Goal: Task Accomplishment & Management: Manage account settings

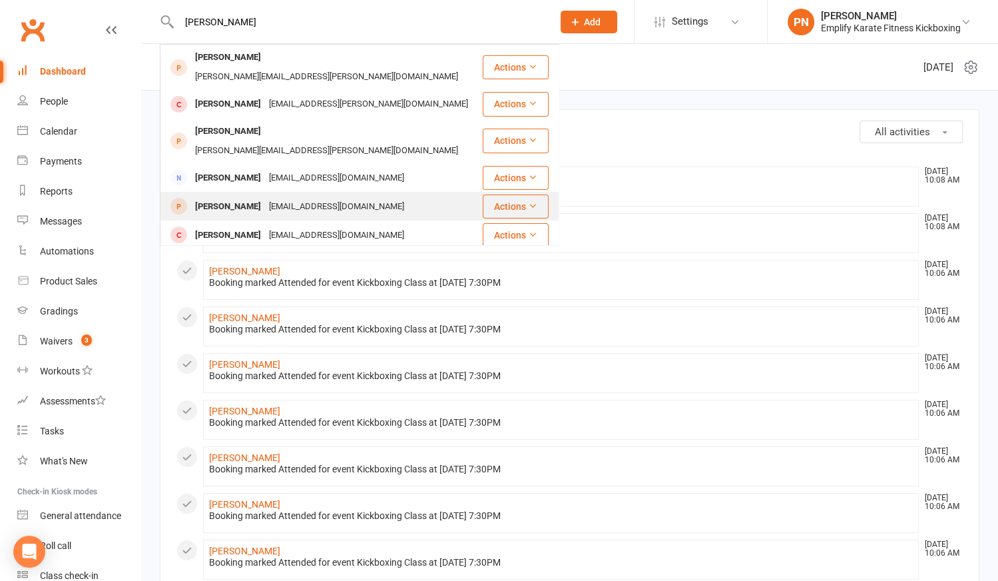
type input "[PERSON_NAME]"
click at [296, 197] on div "[EMAIL_ADDRESS][DOMAIN_NAME]" at bounding box center [336, 206] width 143 height 19
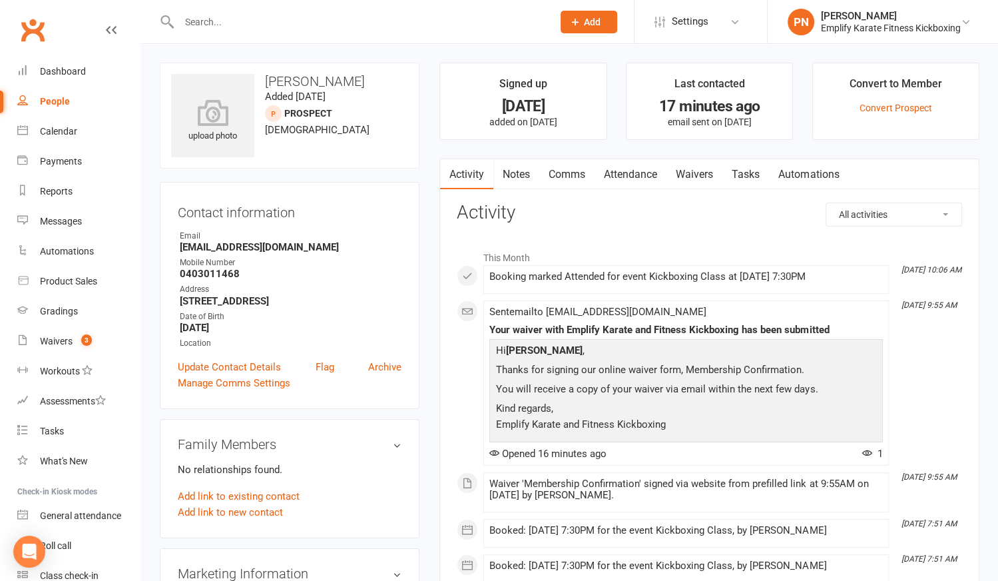
click at [634, 171] on link "Attendance" at bounding box center [631, 174] width 72 height 31
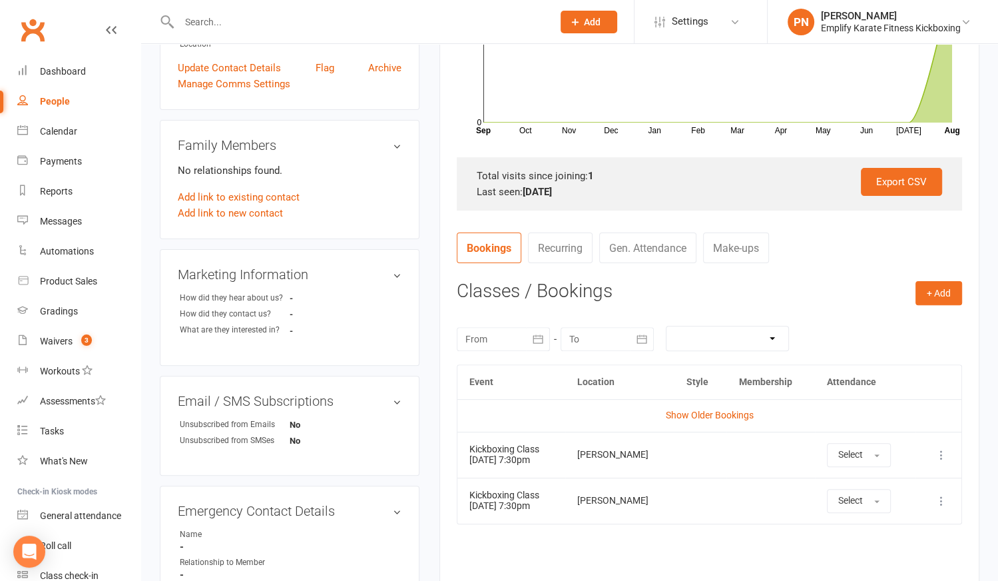
scroll to position [302, 0]
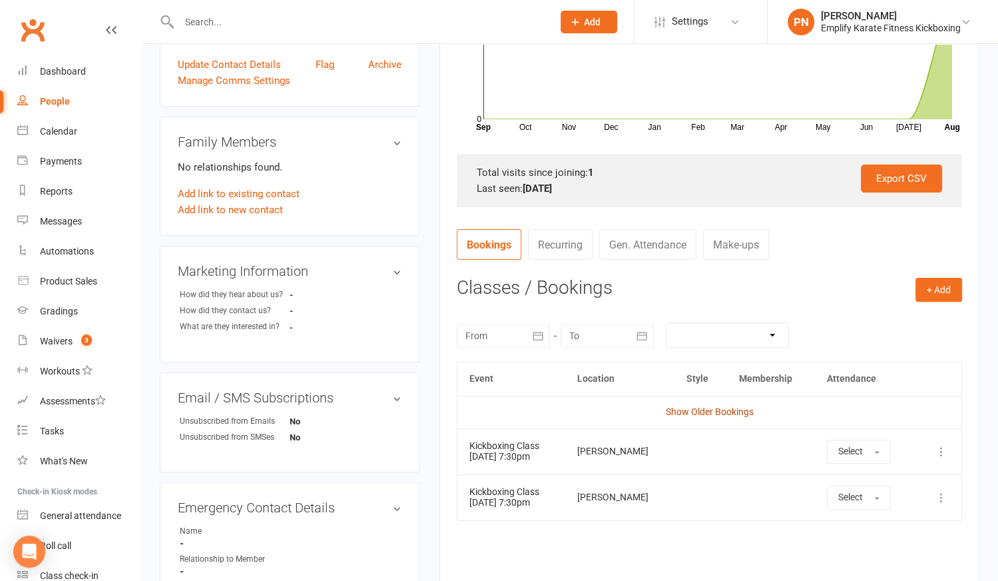
click at [698, 410] on link "Show Older Bookings" at bounding box center [710, 411] width 88 height 11
click at [65, 340] on div "Waivers" at bounding box center [56, 341] width 33 height 11
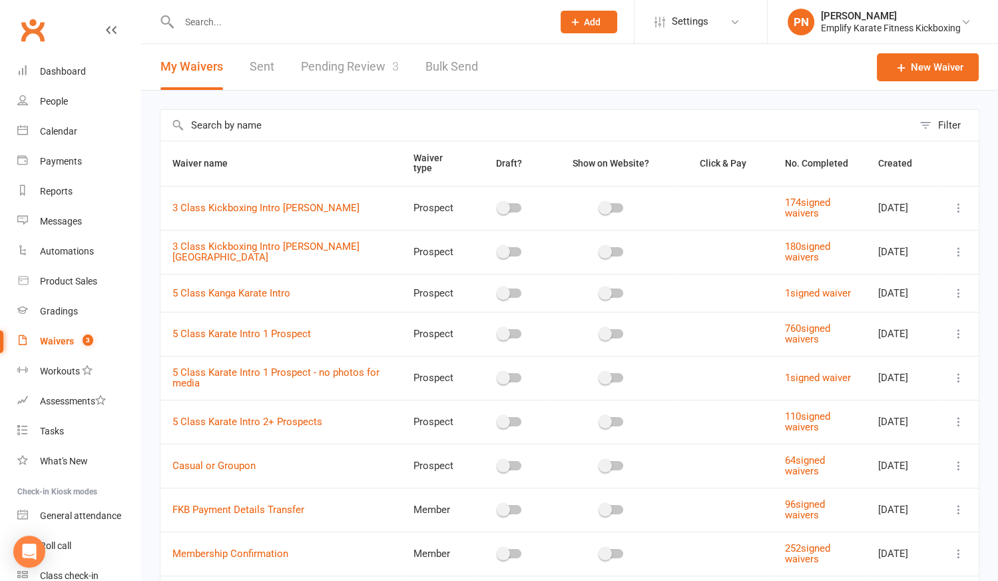
click at [383, 64] on link "Pending Review 3" at bounding box center [350, 67] width 98 height 46
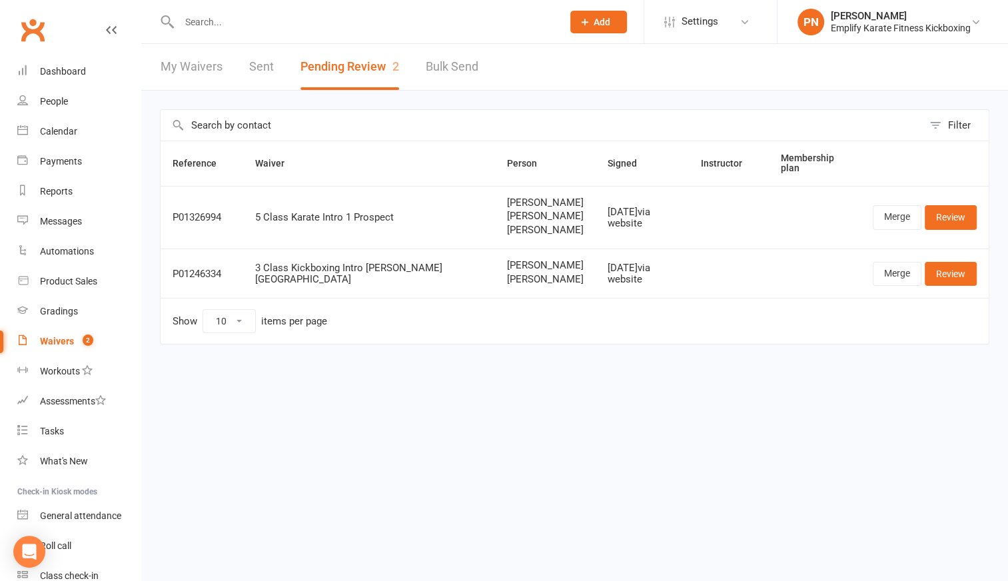
click at [276, 27] on input "text" at bounding box center [364, 22] width 378 height 19
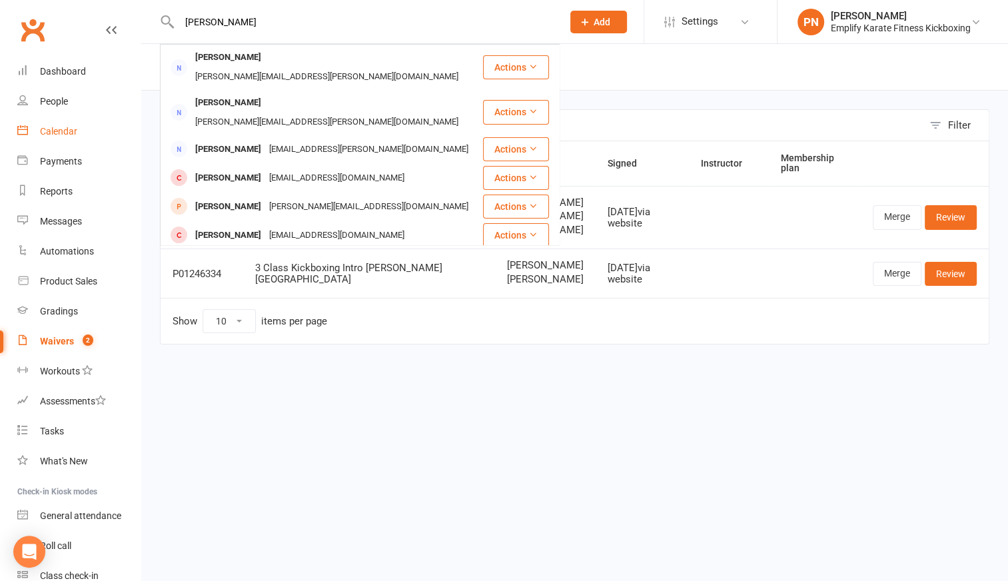
type input "[PERSON_NAME]"
click at [61, 132] on div "Calendar" at bounding box center [58, 131] width 37 height 11
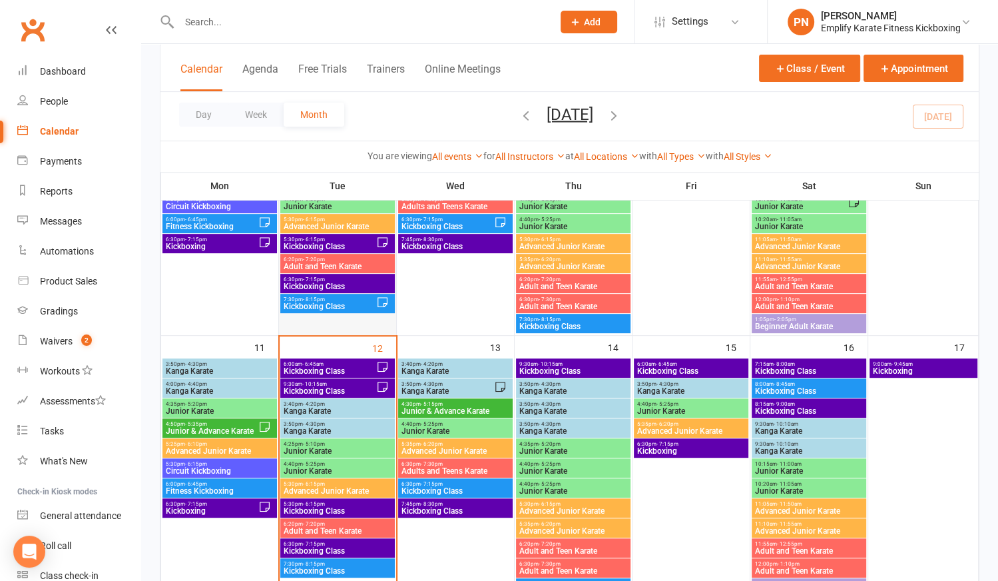
scroll to position [484, 0]
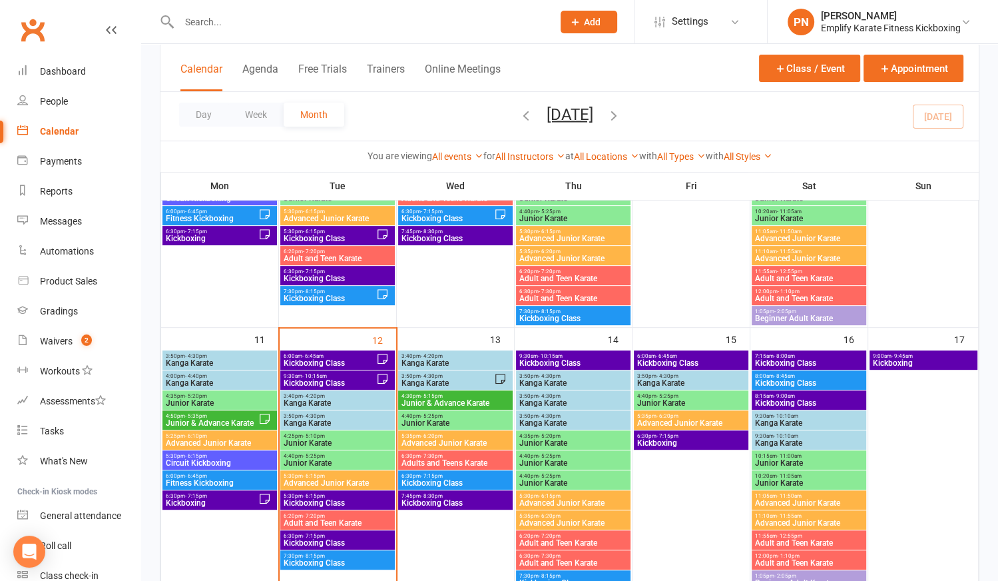
click at [338, 298] on span "Kickboxing Class" at bounding box center [329, 298] width 93 height 8
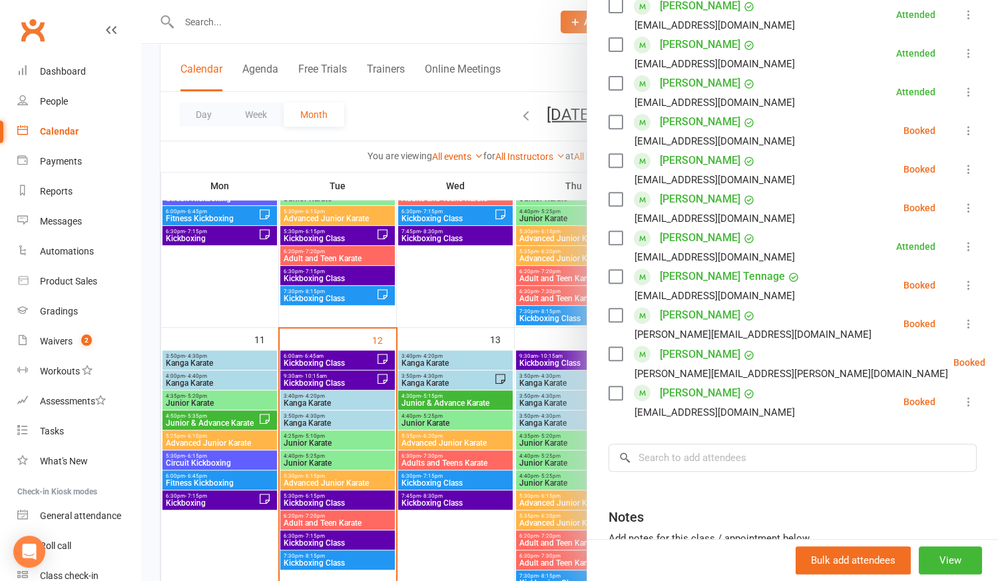
click at [302, 26] on div at bounding box center [569, 290] width 857 height 581
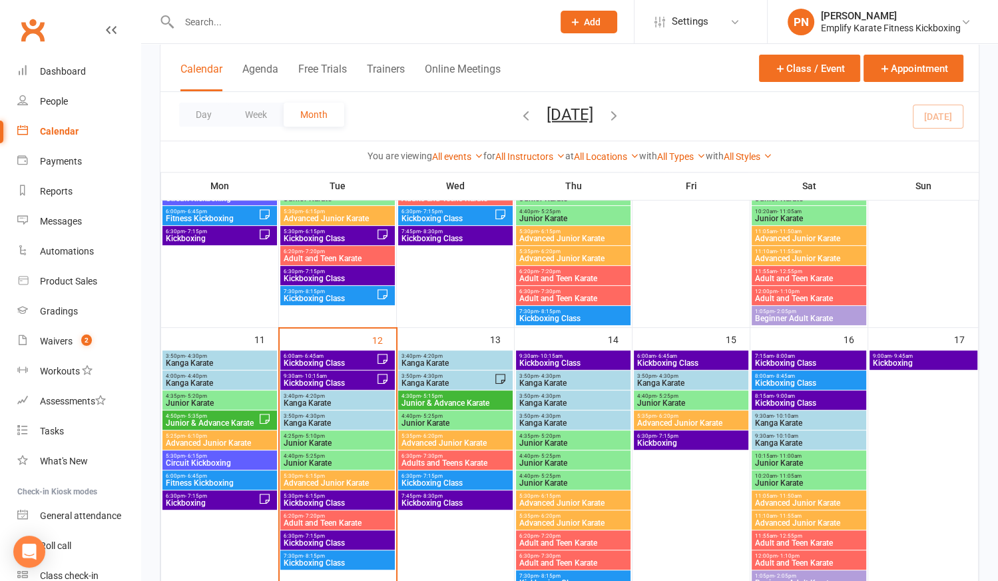
click at [302, 25] on input "text" at bounding box center [359, 22] width 368 height 19
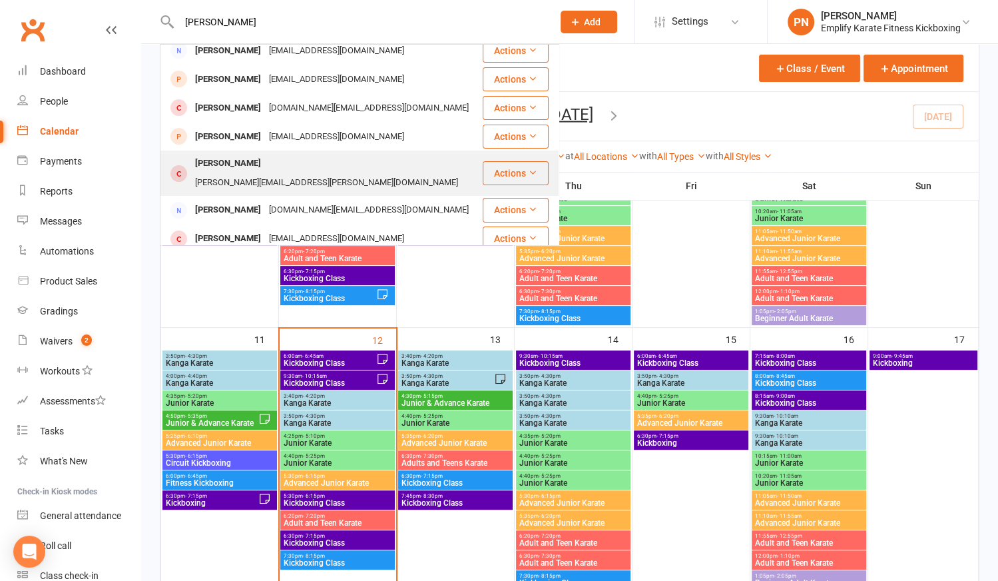
scroll to position [181, 0]
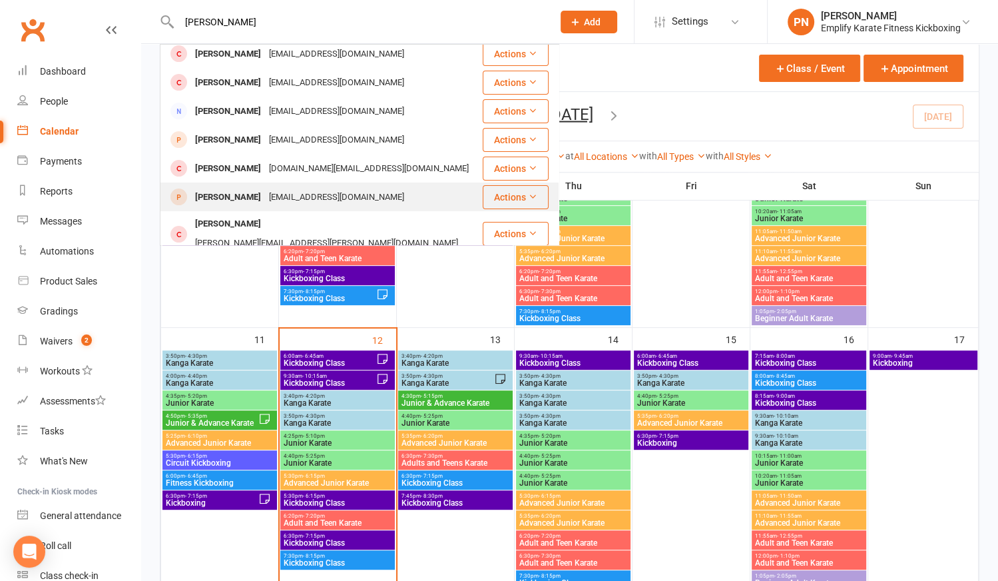
type input "[PERSON_NAME]"
click at [255, 188] on div "[PERSON_NAME]" at bounding box center [228, 197] width 74 height 19
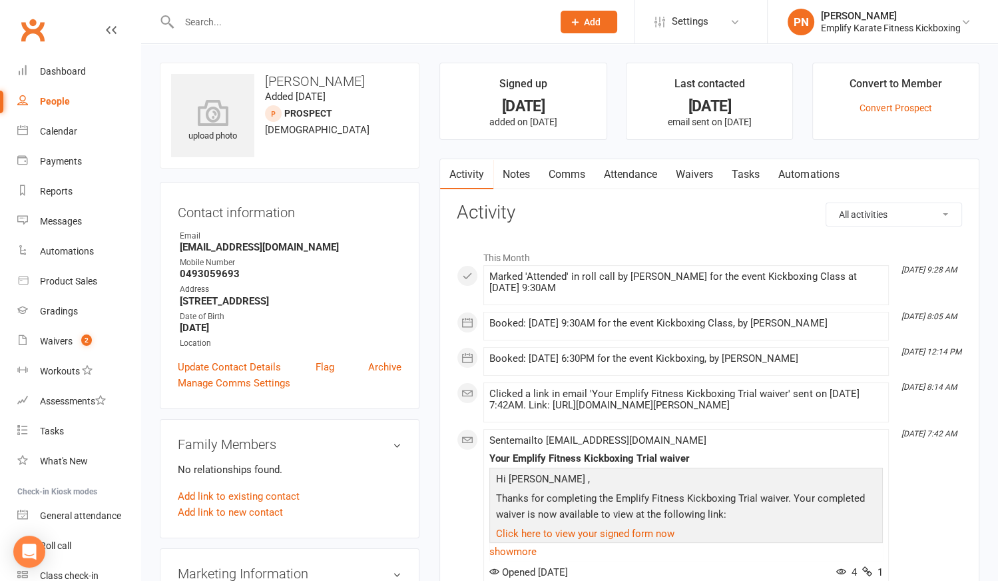
click at [645, 172] on link "Attendance" at bounding box center [631, 174] width 72 height 31
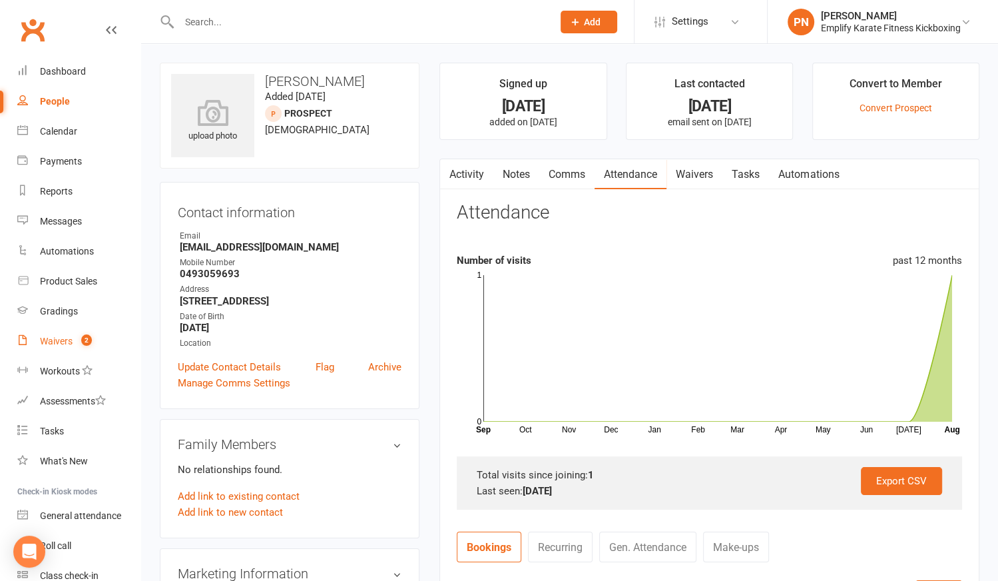
click at [69, 343] on div "Waivers" at bounding box center [56, 341] width 33 height 11
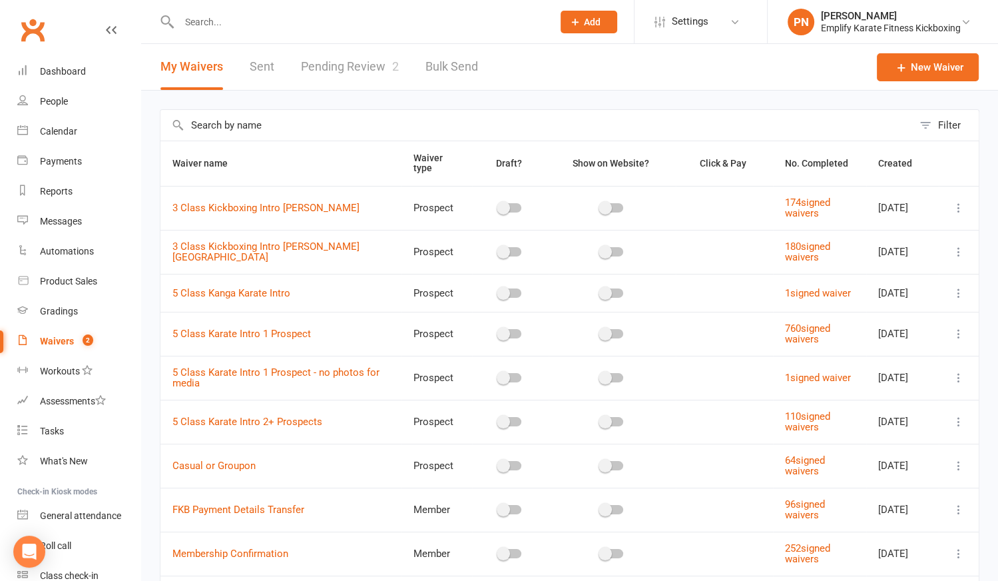
click at [381, 69] on link "Pending Review 2" at bounding box center [350, 67] width 98 height 46
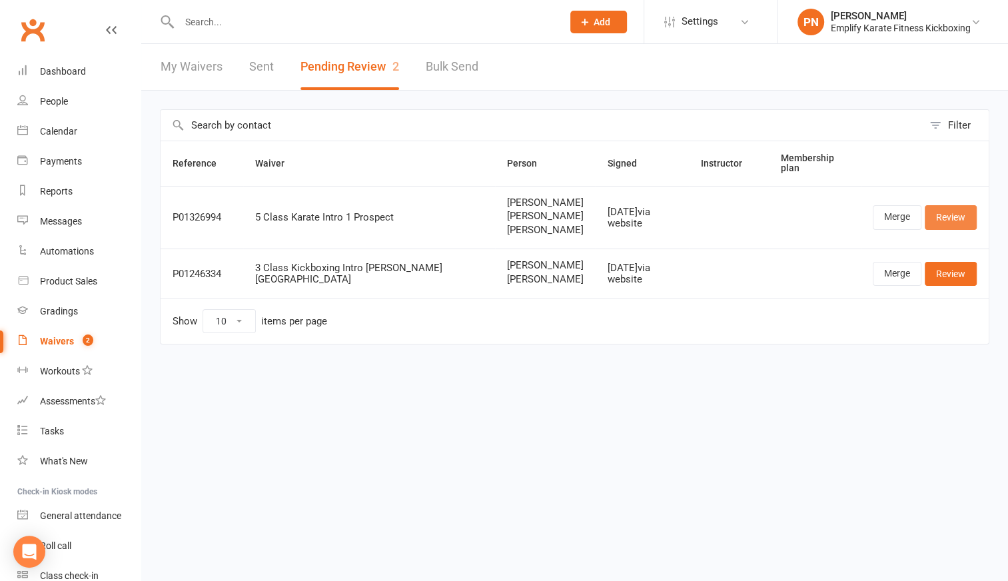
click at [971, 215] on link "Review" at bounding box center [950, 217] width 52 height 24
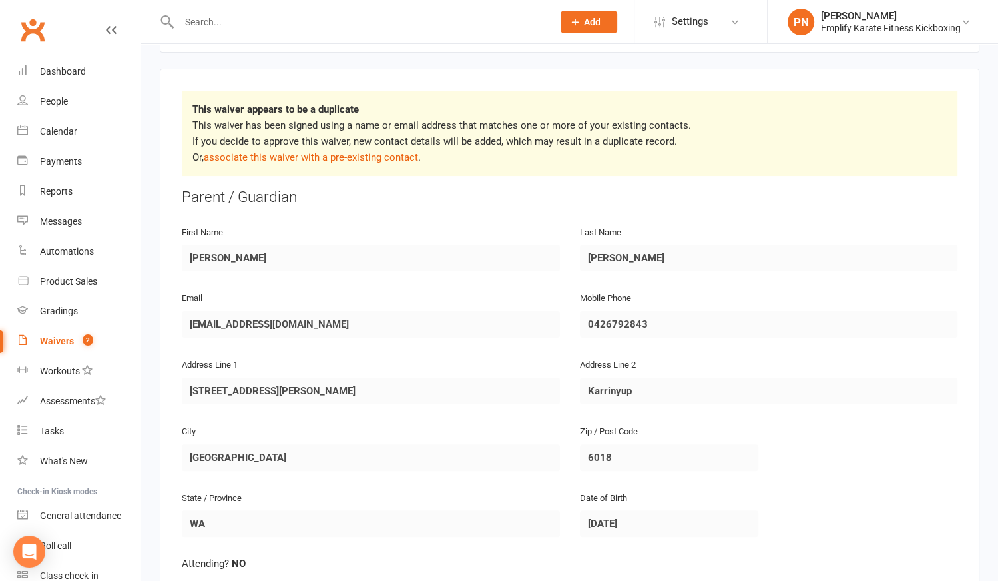
scroll to position [181, 0]
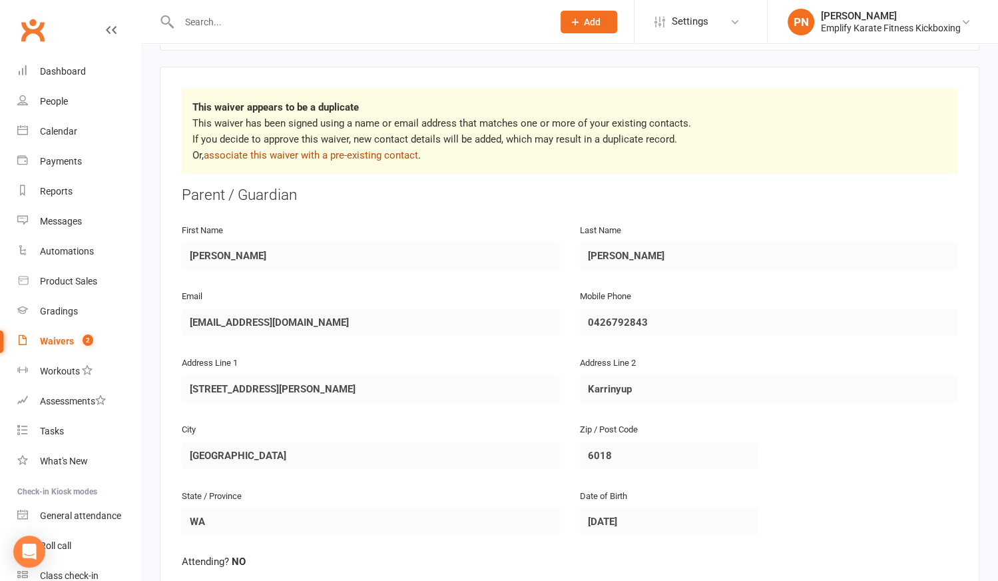
click at [316, 154] on link "associate this waiver with a pre-existing contact" at bounding box center [311, 155] width 214 height 12
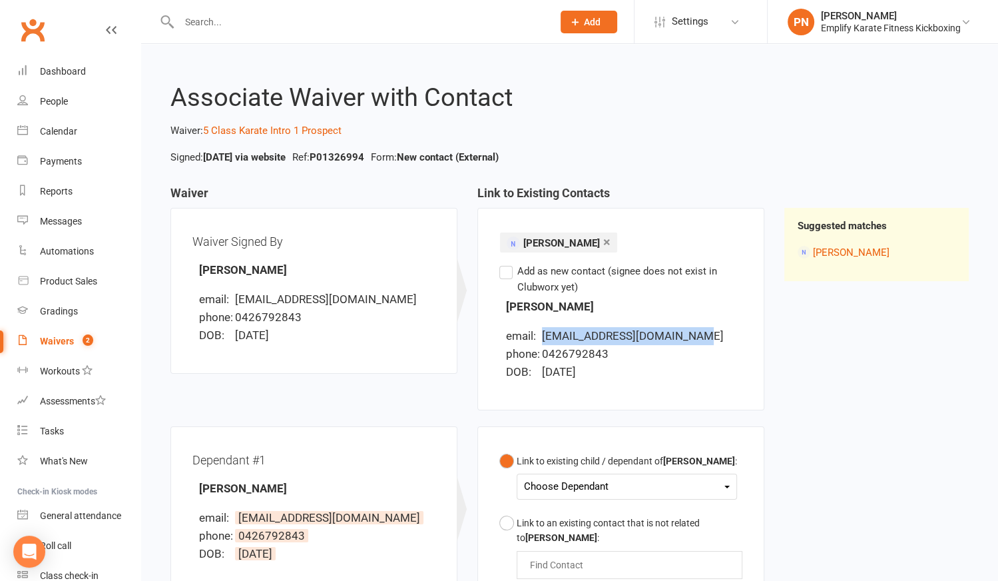
drag, startPoint x: 542, startPoint y: 335, endPoint x: 689, endPoint y: 338, distance: 147.2
click at [689, 338] on li "email: [EMAIL_ADDRESS][DOMAIN_NAME]" at bounding box center [624, 336] width 236 height 18
copy span "[EMAIL_ADDRESS][DOMAIN_NAME]"
click at [73, 71] on div "Dashboard" at bounding box center [63, 71] width 46 height 11
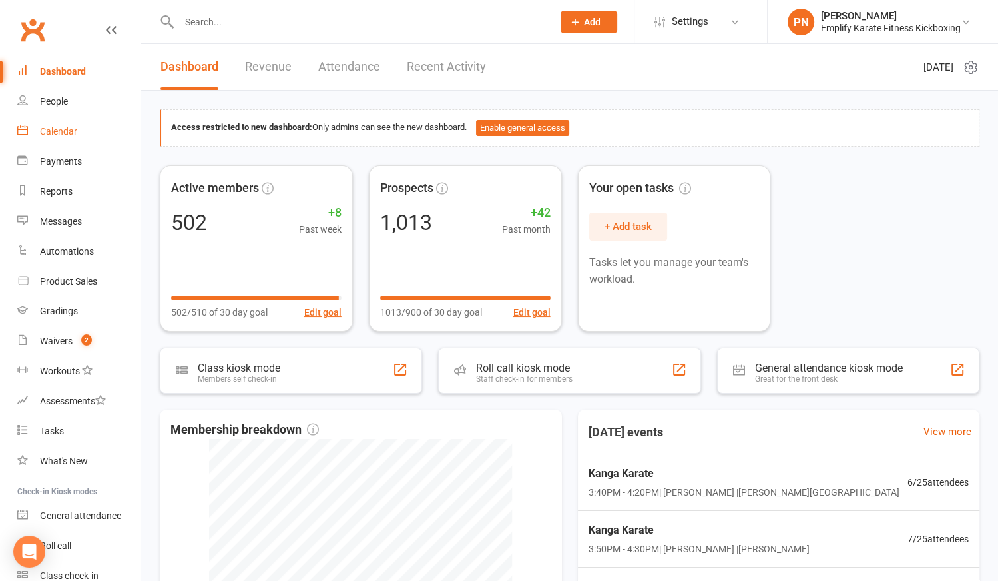
click at [51, 129] on div "Calendar" at bounding box center [58, 131] width 37 height 11
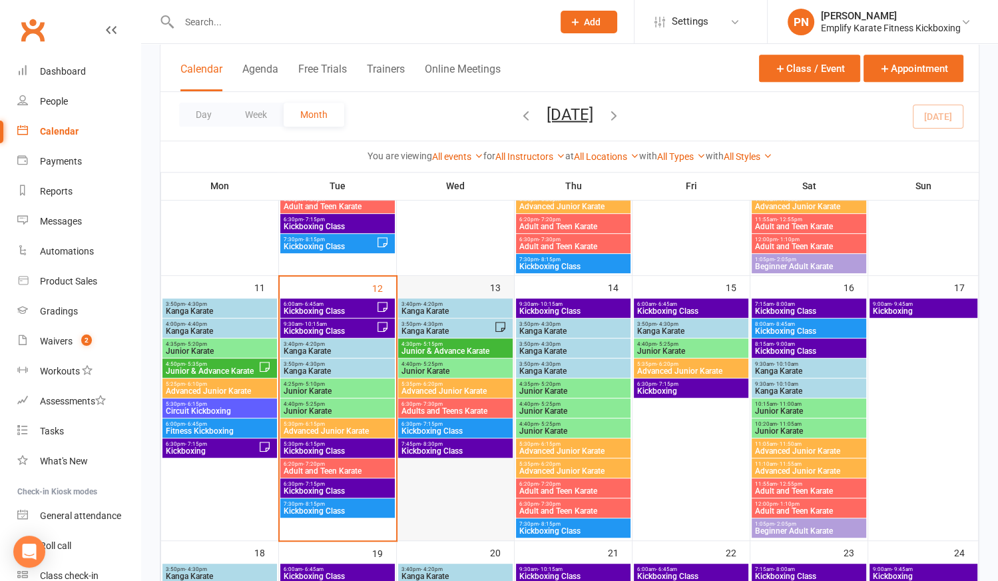
scroll to position [545, 0]
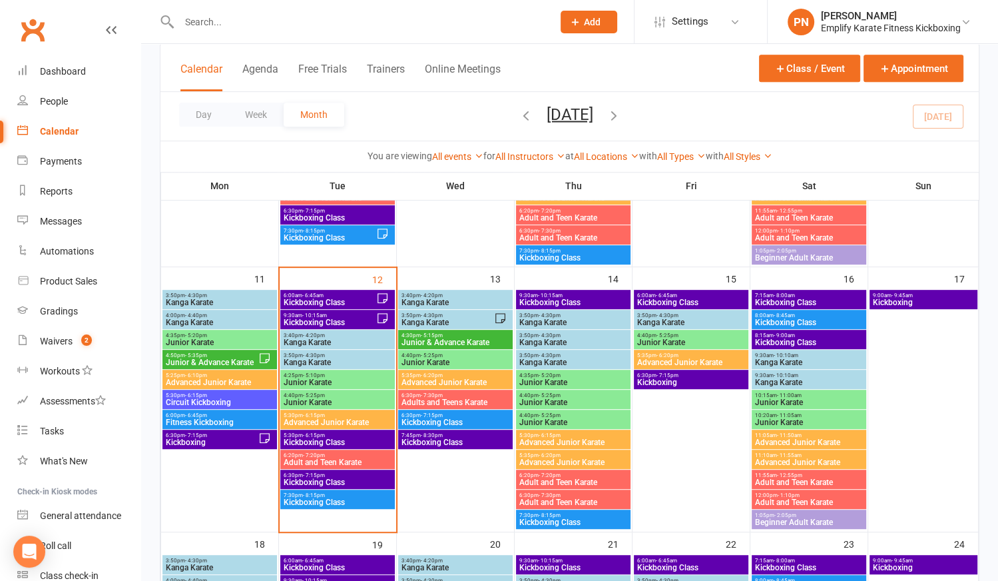
click at [342, 320] on span "Kickboxing Class" at bounding box center [329, 322] width 93 height 8
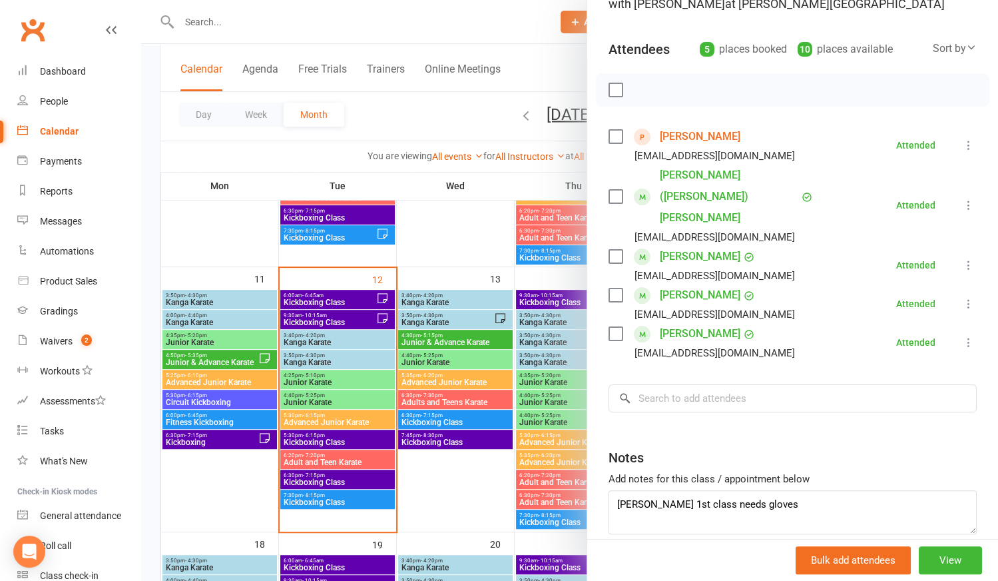
scroll to position [139, 0]
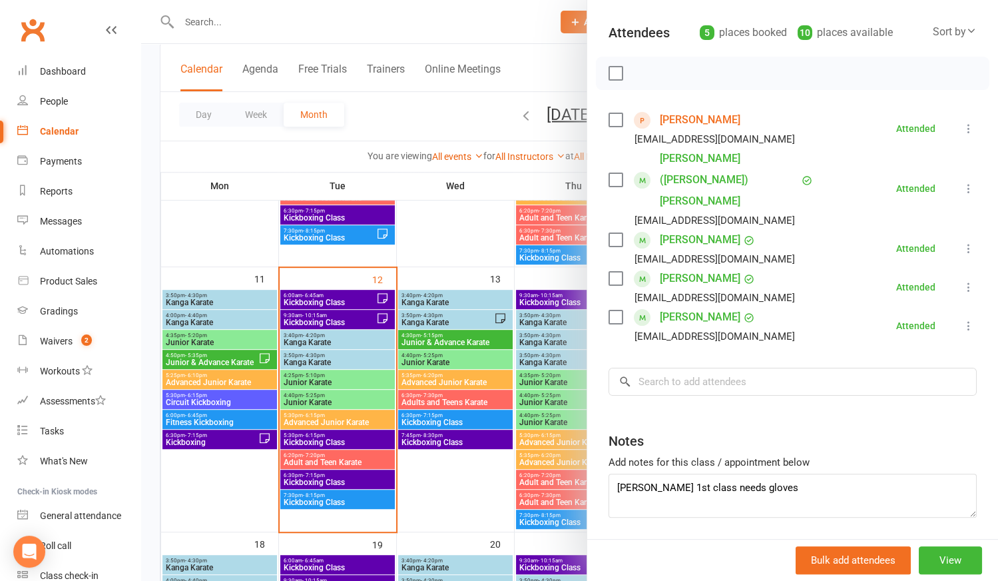
click at [701, 118] on link "[PERSON_NAME]" at bounding box center [700, 119] width 81 height 21
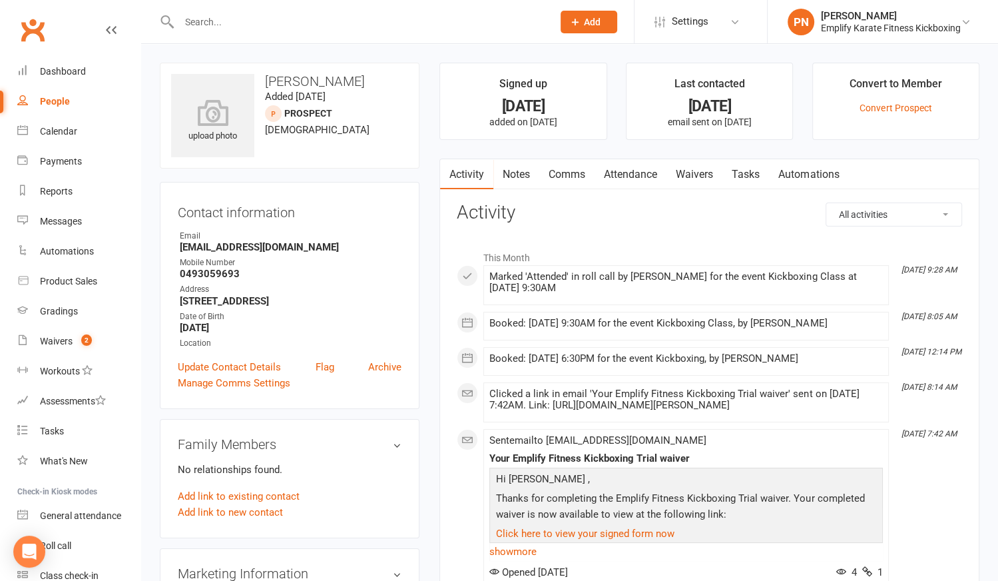
click at [641, 170] on link "Attendance" at bounding box center [631, 174] width 72 height 31
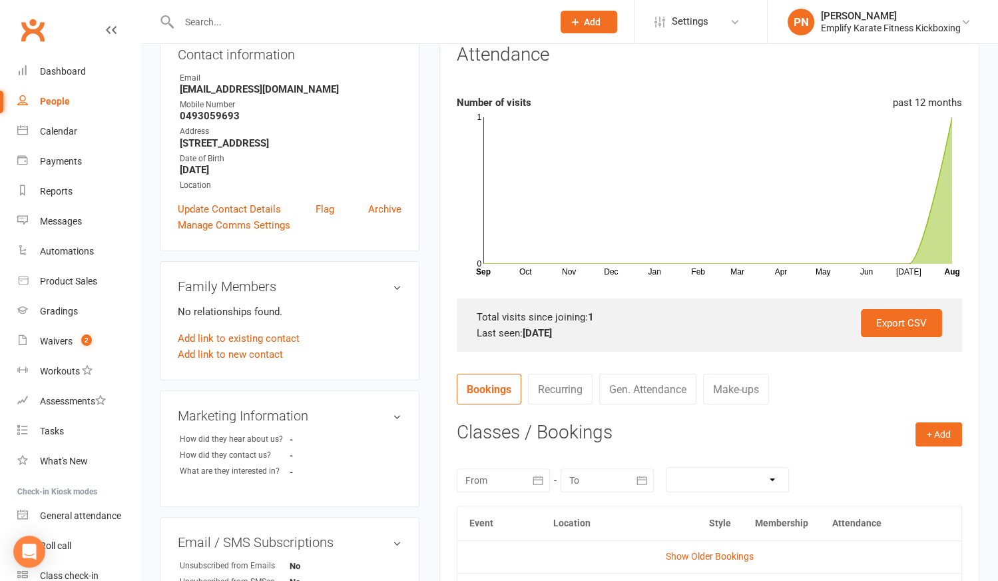
scroll to position [242, 0]
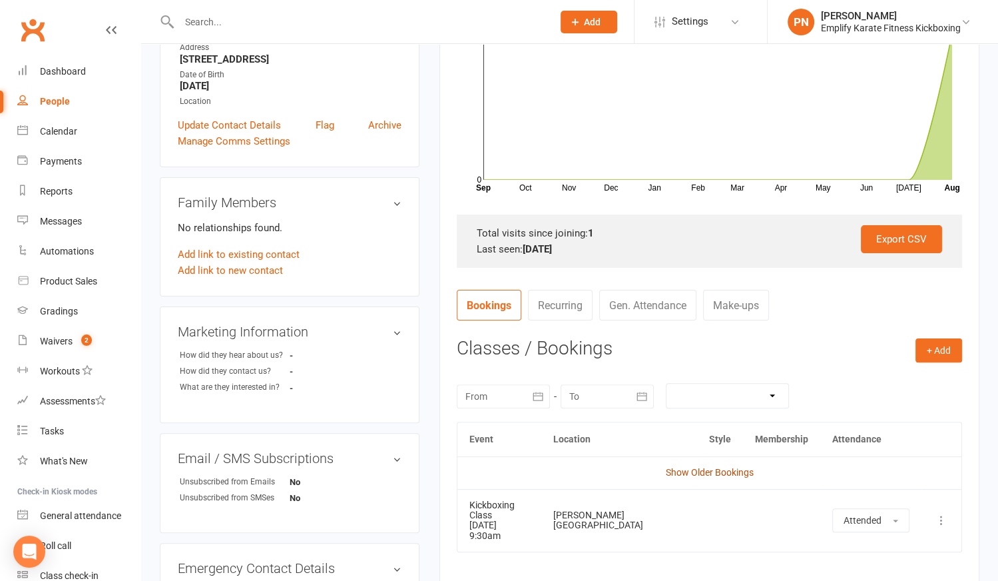
click at [699, 468] on link "Show Older Bookings" at bounding box center [710, 472] width 88 height 11
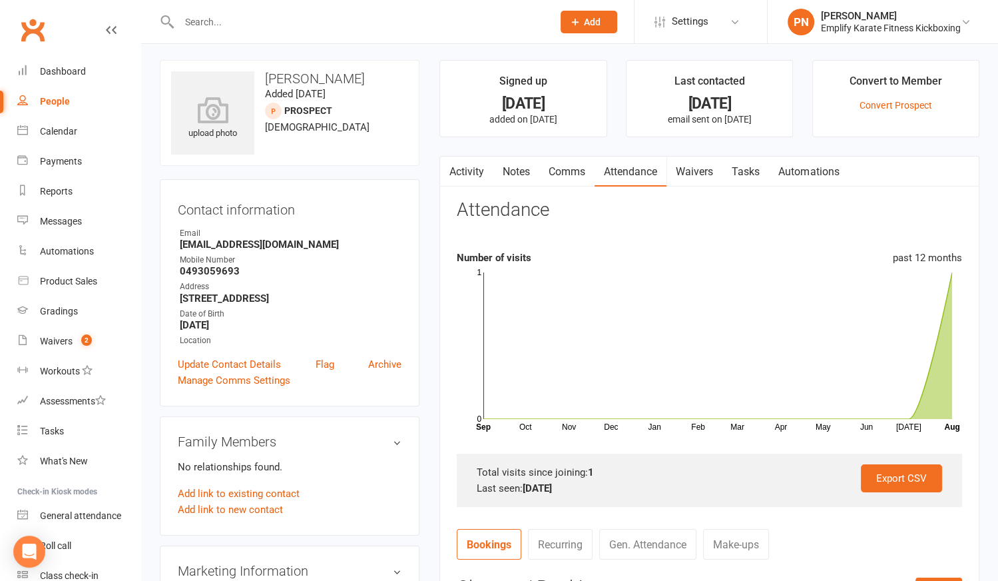
scroll to position [0, 0]
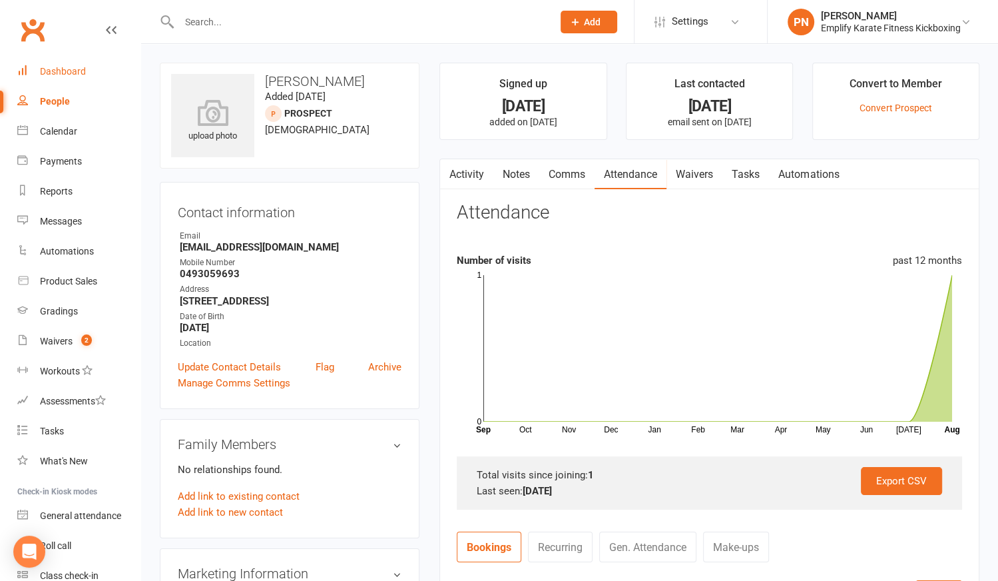
click at [73, 71] on div "Dashboard" at bounding box center [63, 71] width 46 height 11
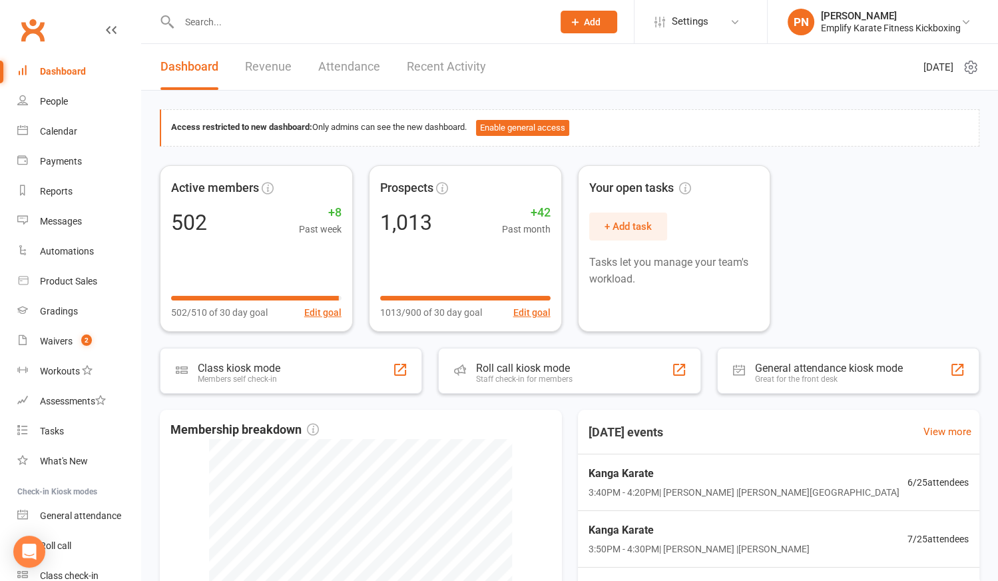
click at [443, 72] on link "Recent Activity" at bounding box center [446, 67] width 79 height 46
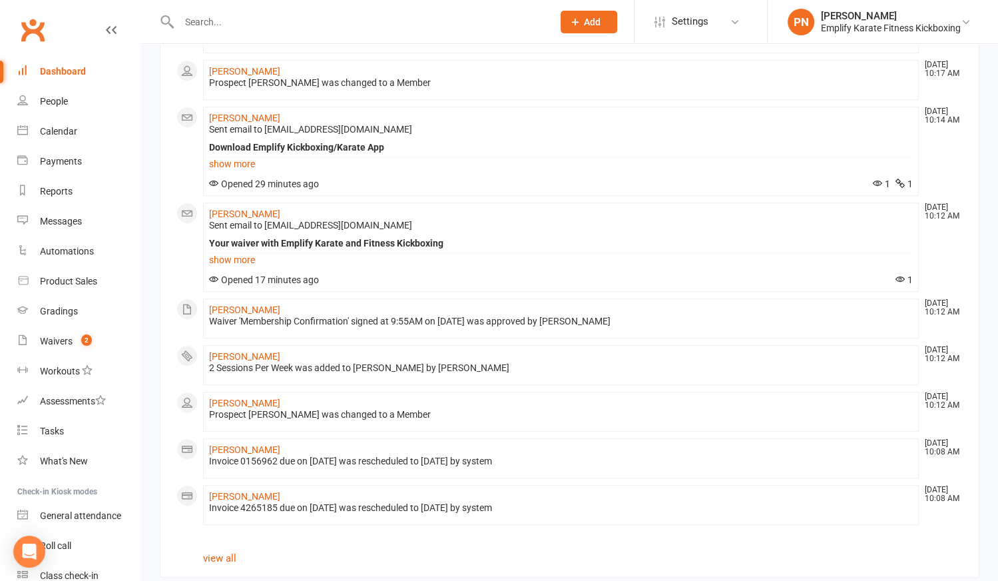
scroll to position [719, 0]
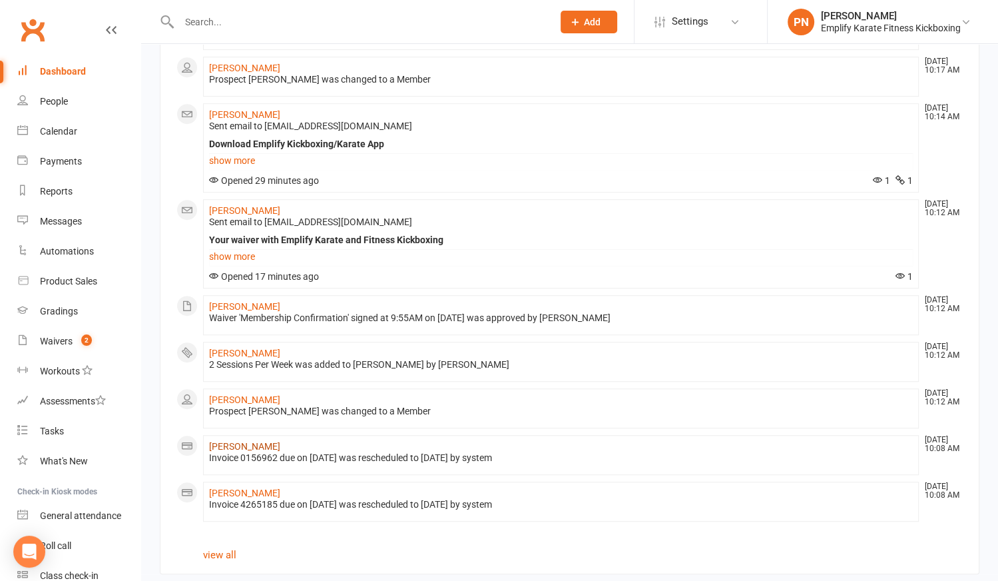
click at [224, 441] on link "[PERSON_NAME]" at bounding box center [244, 446] width 71 height 11
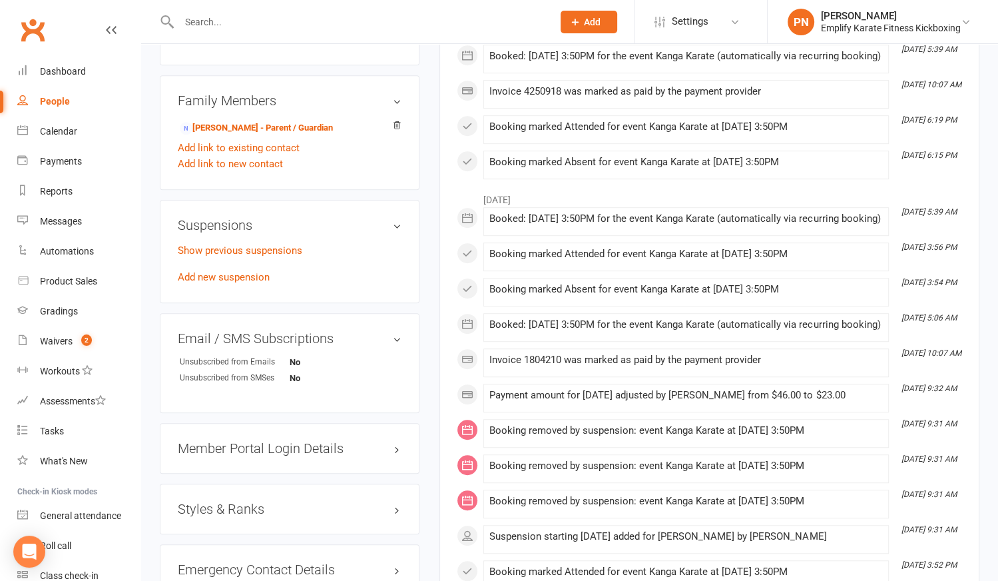
scroll to position [786, 0]
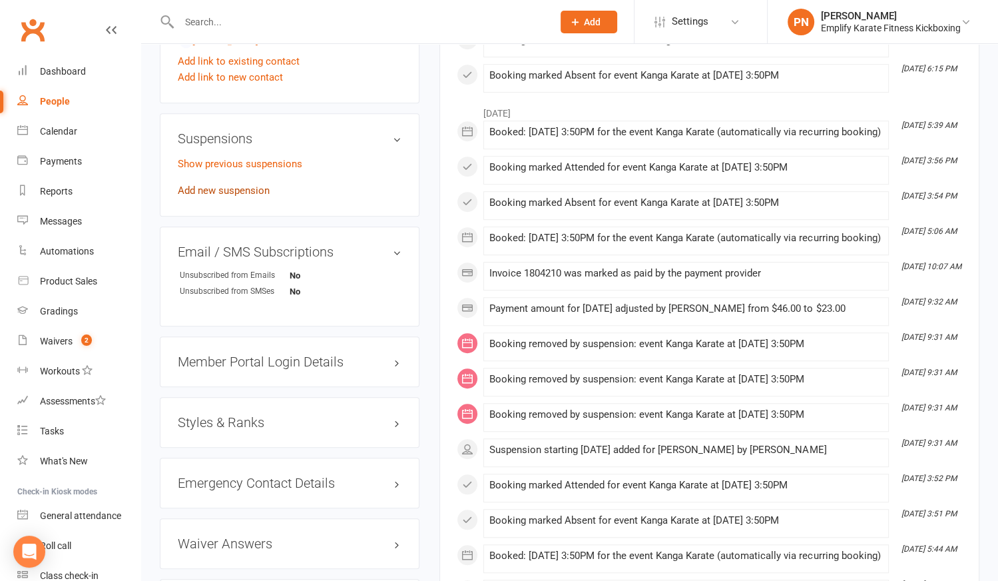
click at [207, 188] on link "Add new suspension" at bounding box center [224, 190] width 92 height 12
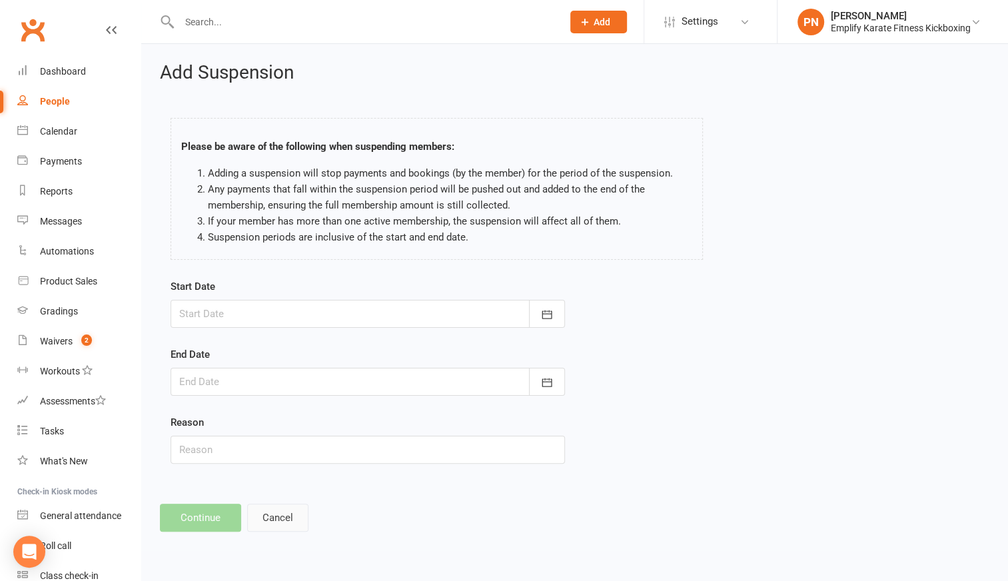
click at [292, 505] on button "Cancel" at bounding box center [277, 517] width 61 height 28
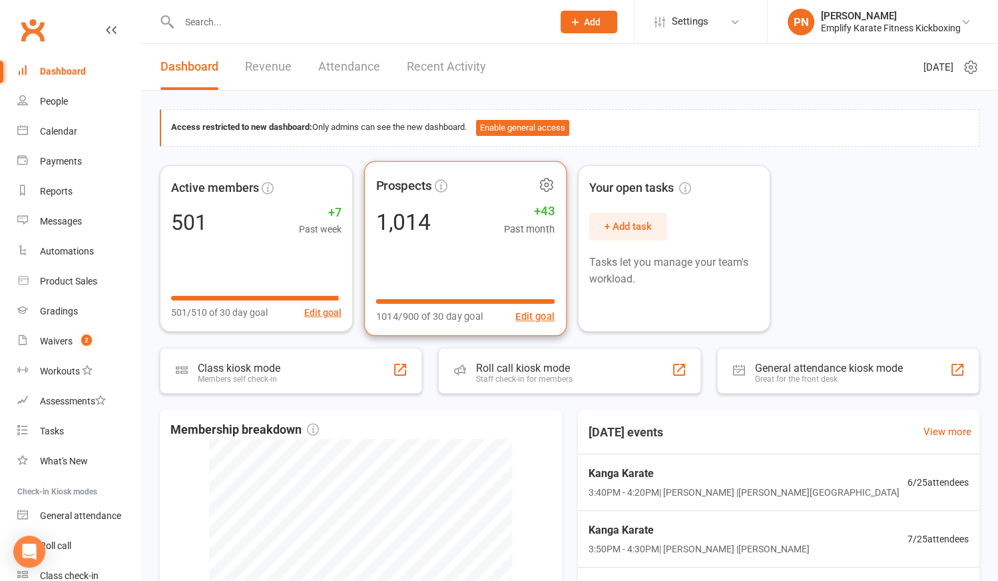
click at [520, 222] on span "Past month" at bounding box center [528, 228] width 51 height 16
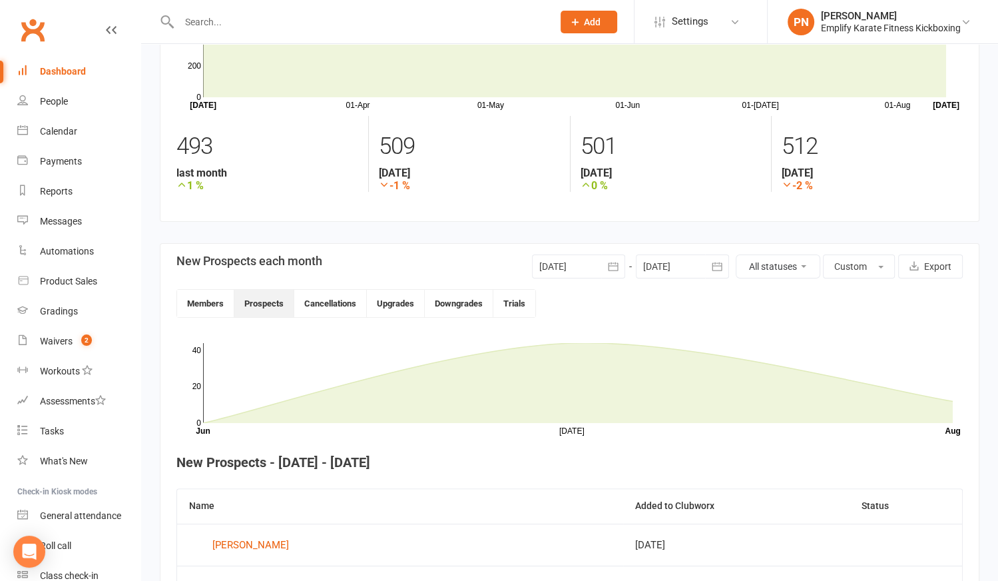
scroll to position [120, 0]
click at [202, 305] on button "Members" at bounding box center [205, 303] width 57 height 27
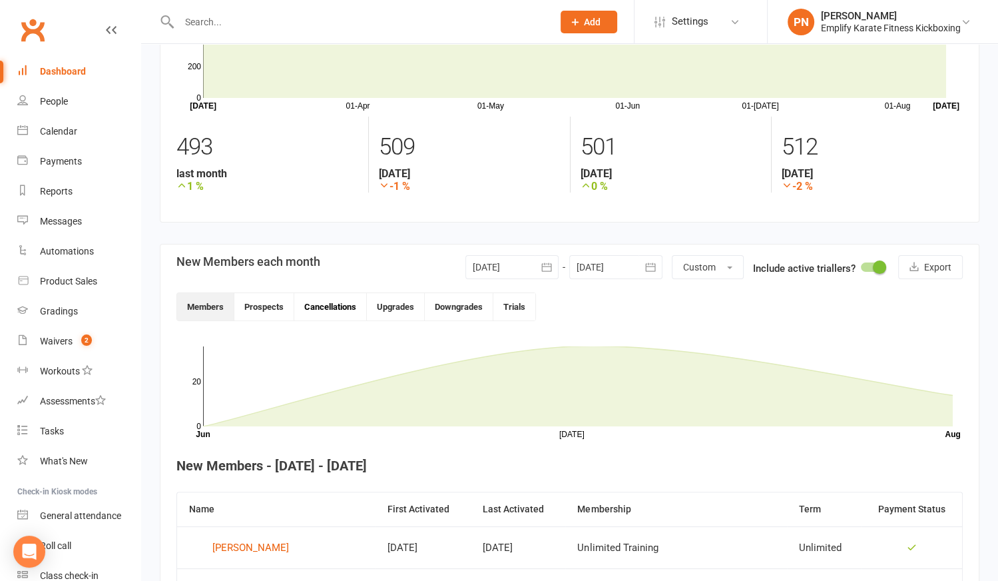
click at [317, 304] on button "Cancellations" at bounding box center [330, 306] width 73 height 27
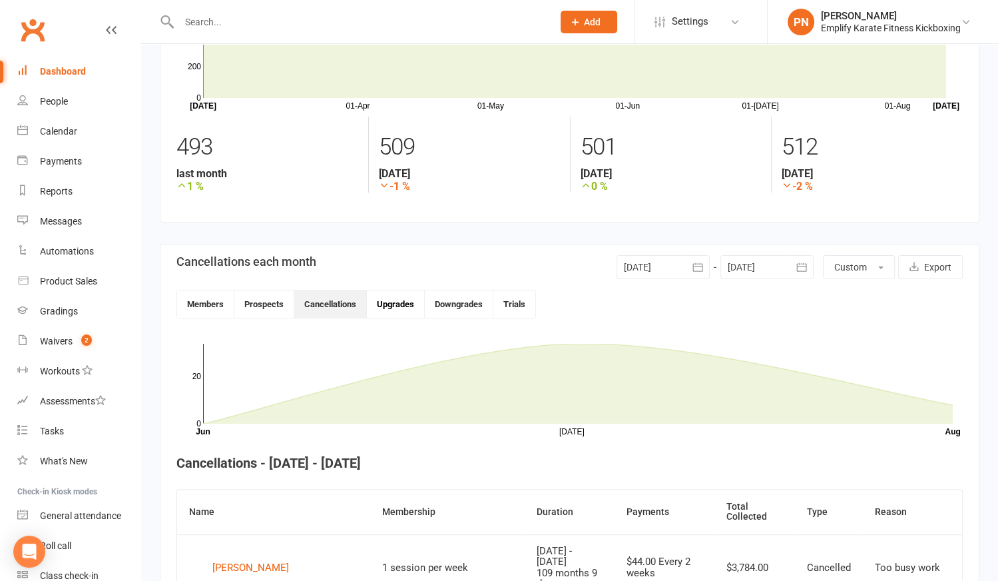
click at [404, 298] on button "Upgrades" at bounding box center [396, 303] width 58 height 27
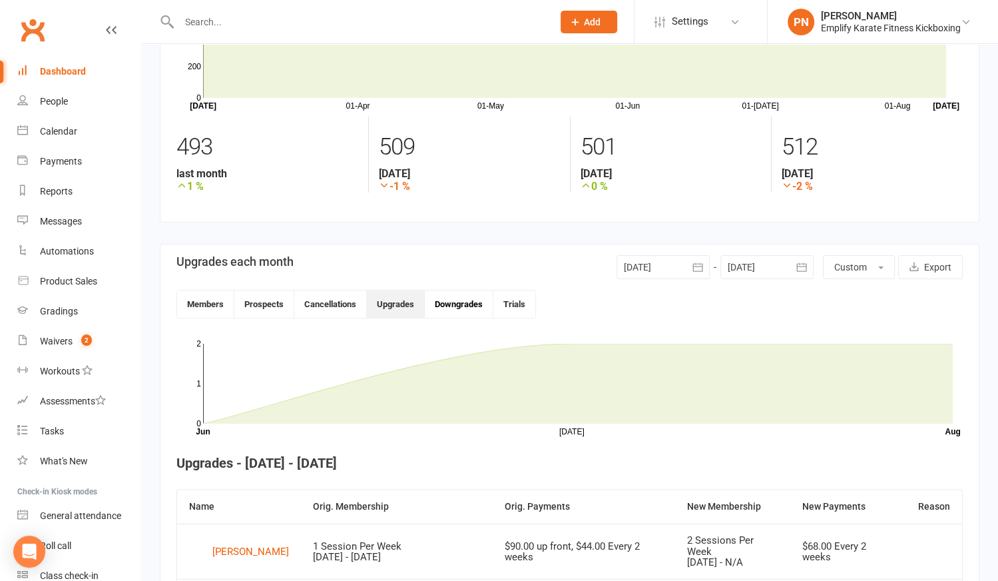
click at [453, 302] on button "Downgrades" at bounding box center [459, 303] width 69 height 27
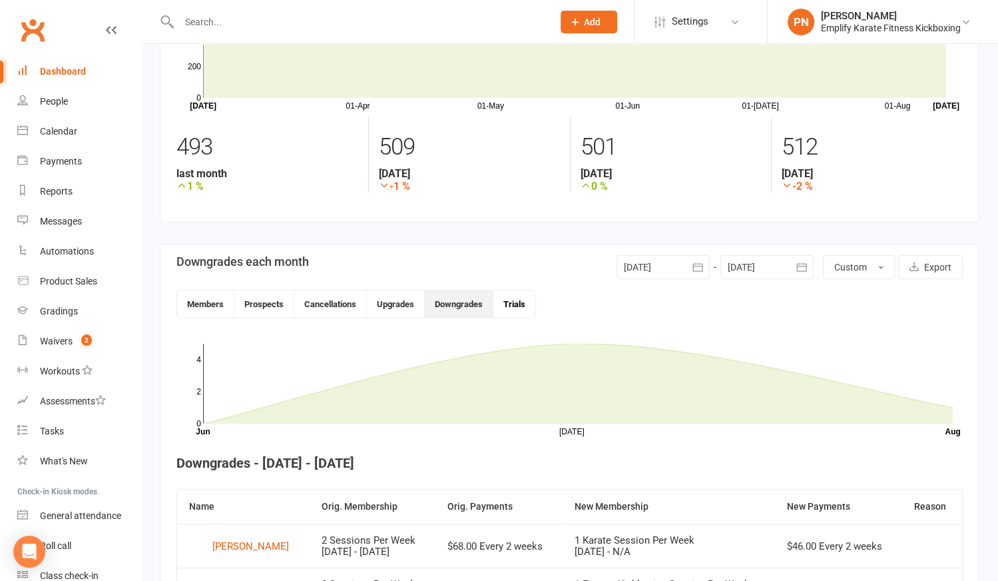
click at [518, 304] on button "Trials" at bounding box center [514, 303] width 42 height 27
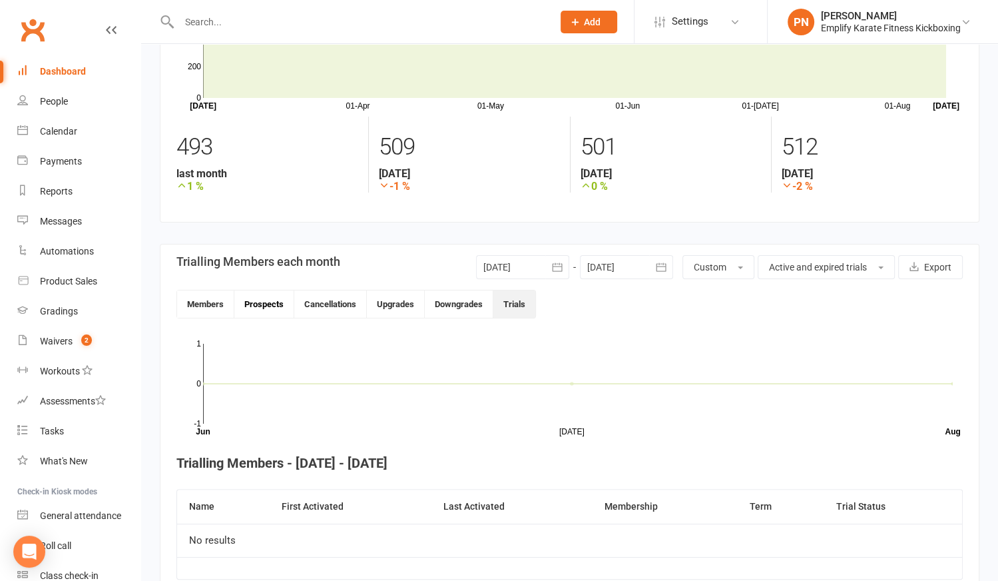
click at [273, 300] on button "Prospects" at bounding box center [264, 303] width 60 height 27
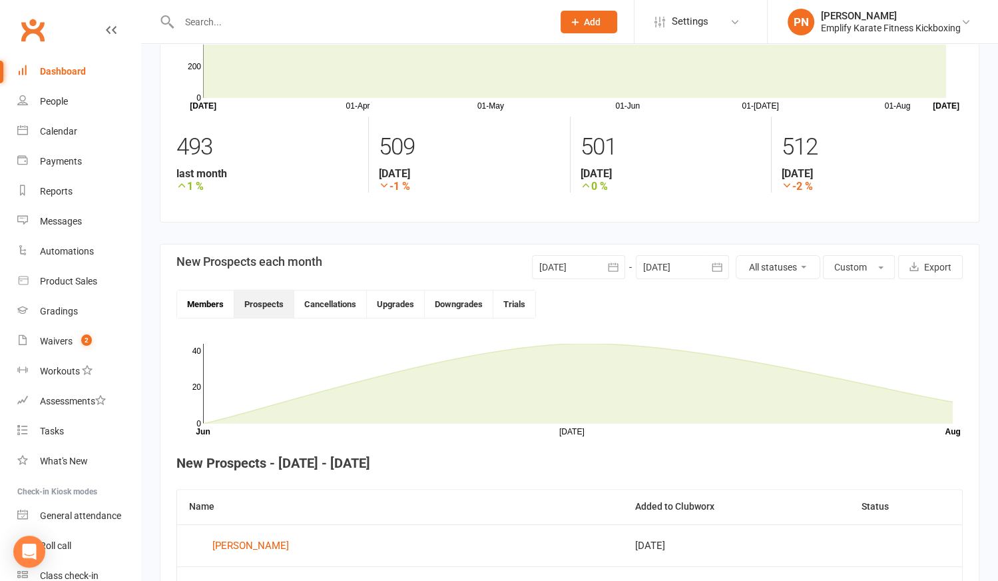
click at [206, 305] on button "Members" at bounding box center [205, 303] width 57 height 27
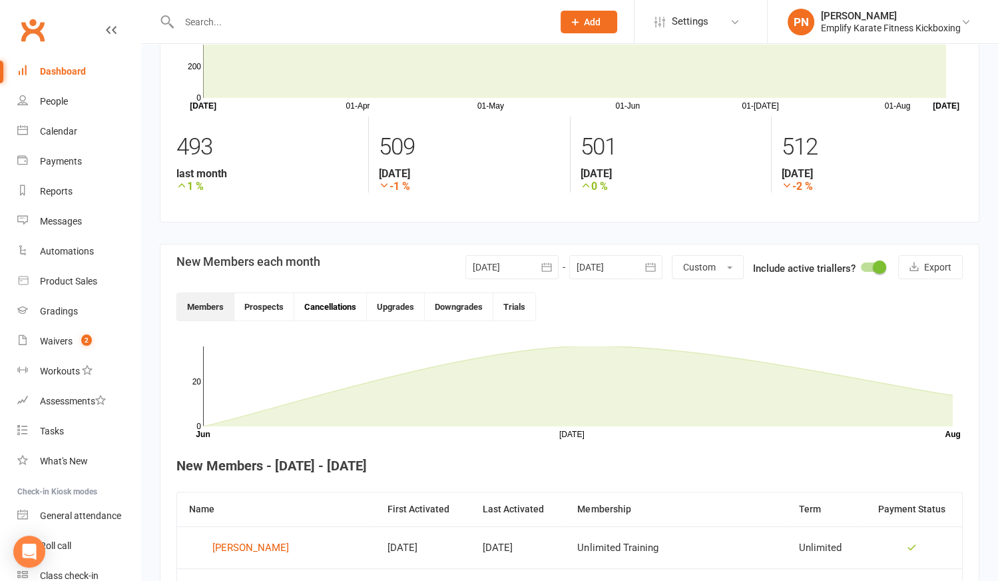
click at [345, 302] on button "Cancellations" at bounding box center [330, 306] width 73 height 27
